Goal: Check status

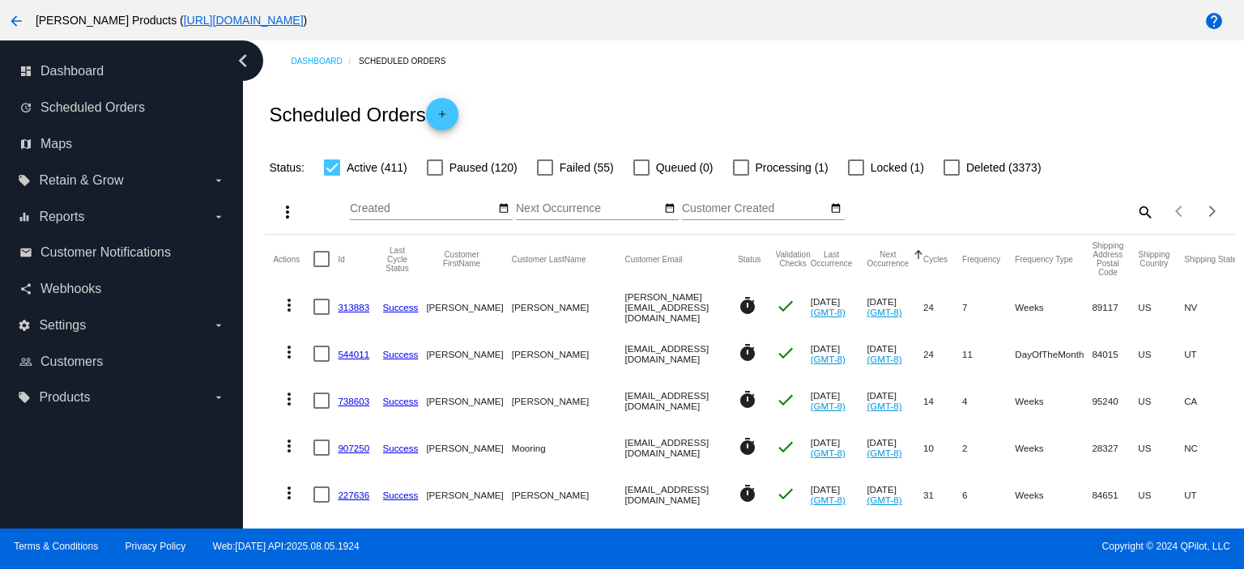
click at [243, 59] on icon "chevron_left" at bounding box center [243, 61] width 26 height 26
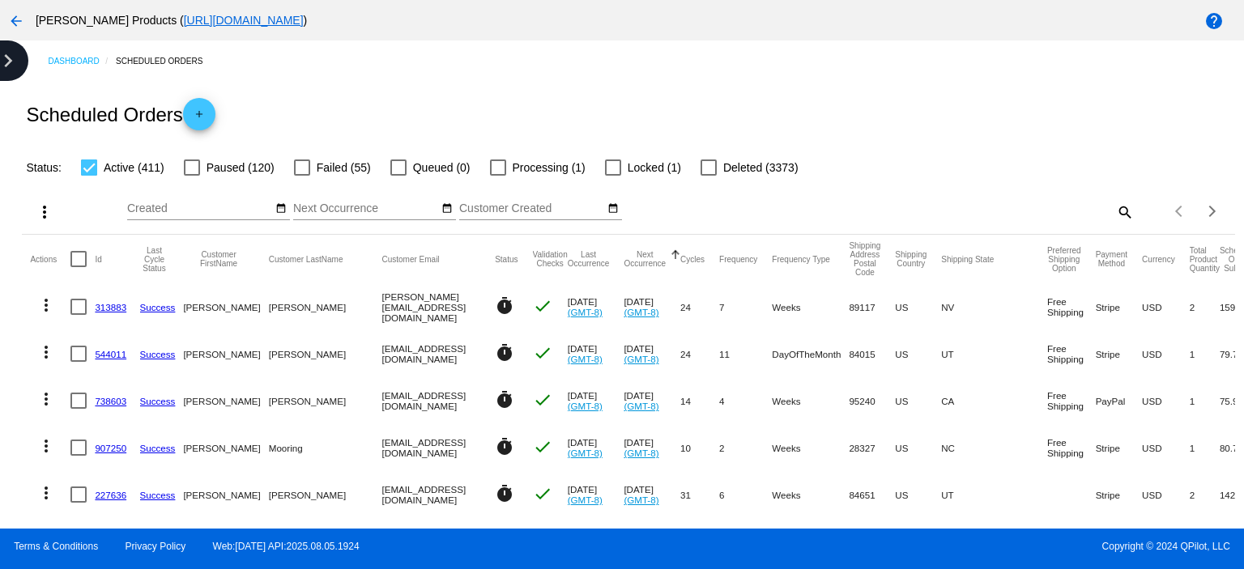
click at [11, 61] on icon "chevron_right" at bounding box center [8, 61] width 26 height 26
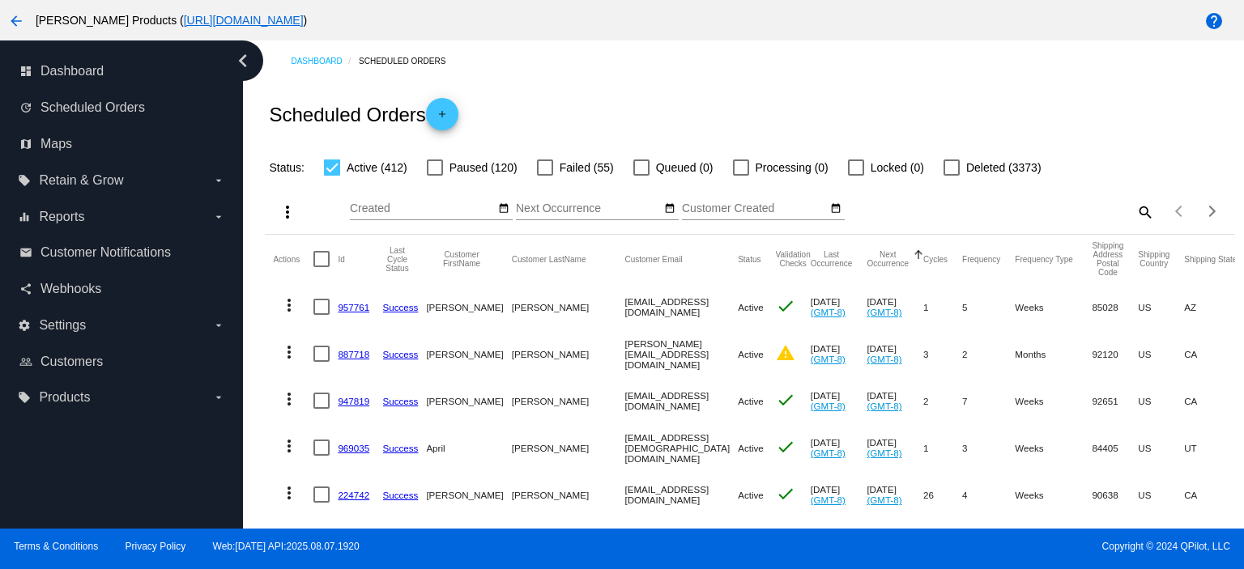
click at [347, 346] on mat-cell "887718" at bounding box center [360, 353] width 45 height 47
click at [348, 351] on link "887718" at bounding box center [354, 354] width 32 height 11
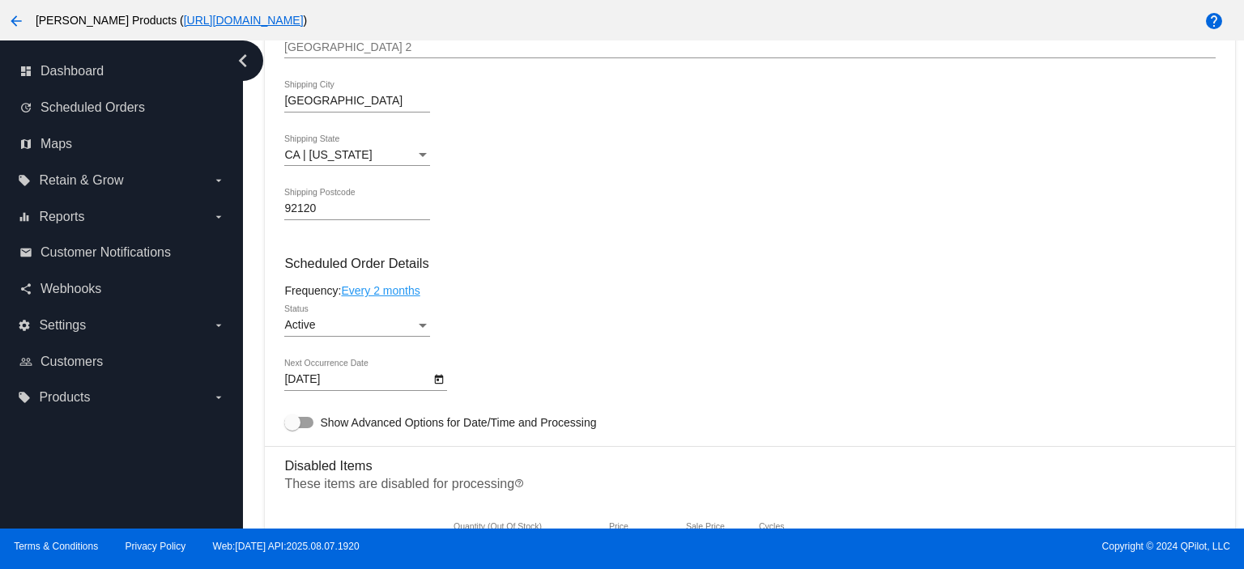
scroll to position [432, 0]
